Goal: Navigation & Orientation: Understand site structure

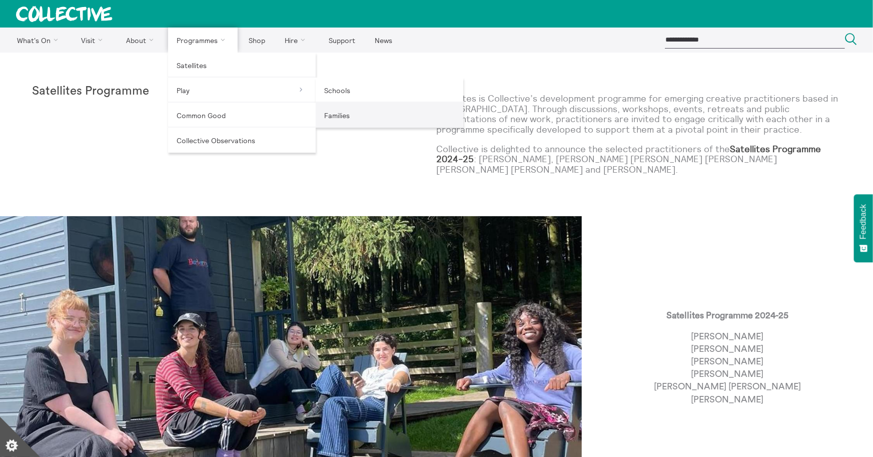
click at [355, 111] on link "Families" at bounding box center [390, 115] width 148 height 25
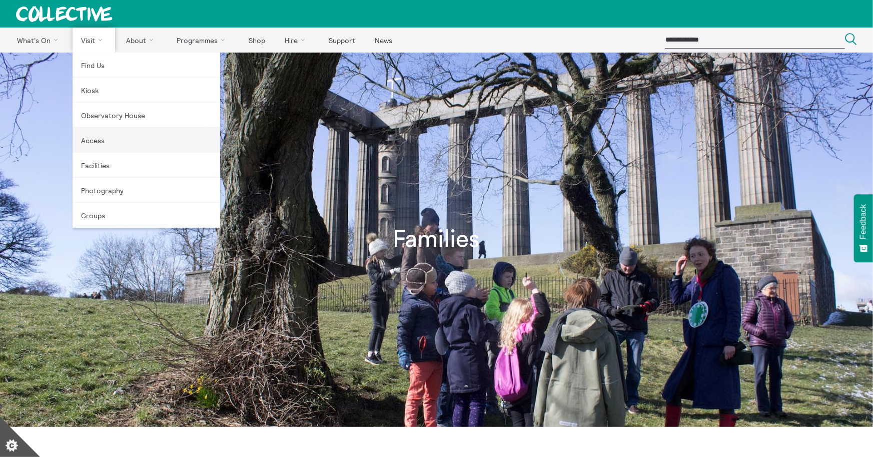
click at [94, 140] on link "Access" at bounding box center [147, 140] width 148 height 25
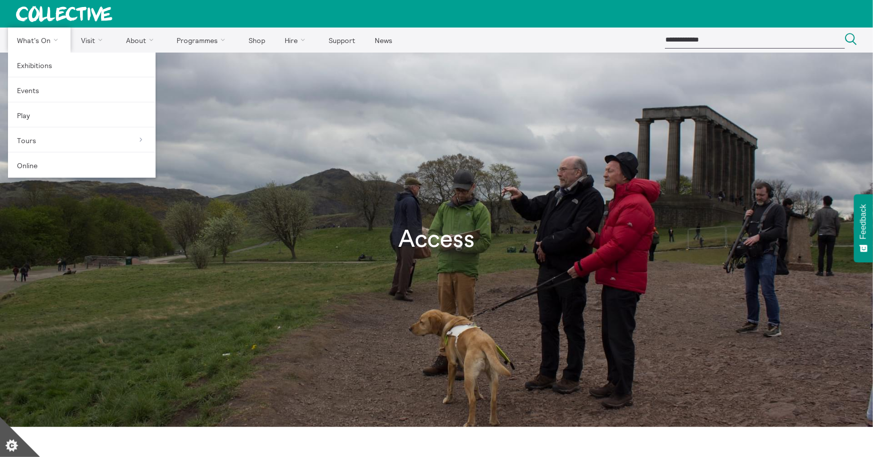
click at [41, 41] on link "What's On" at bounding box center [39, 40] width 63 height 25
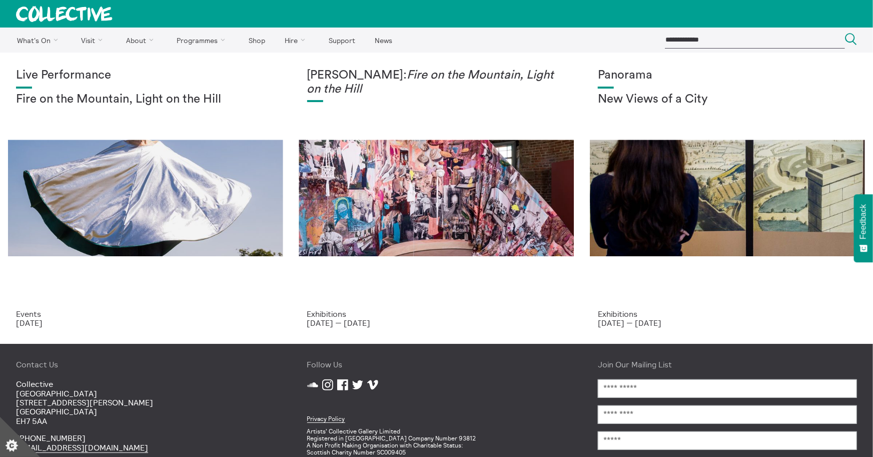
click at [47, 18] on icon at bounding box center [38, 14] width 22 height 16
